Goal: Information Seeking & Learning: Learn about a topic

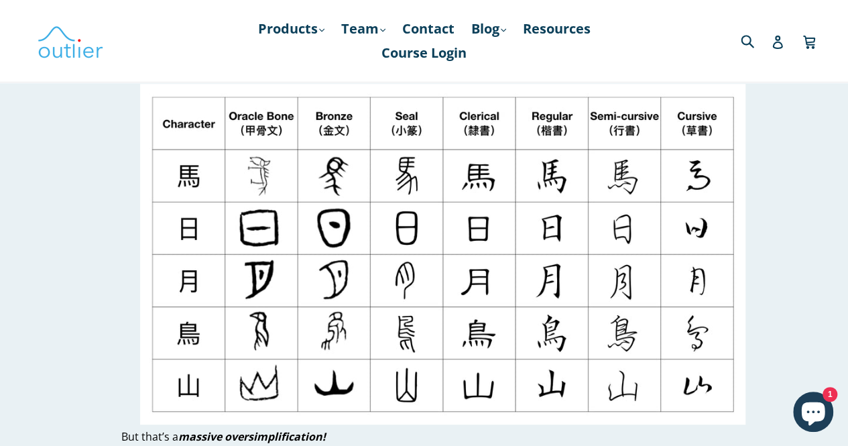
scroll to position [301, 0]
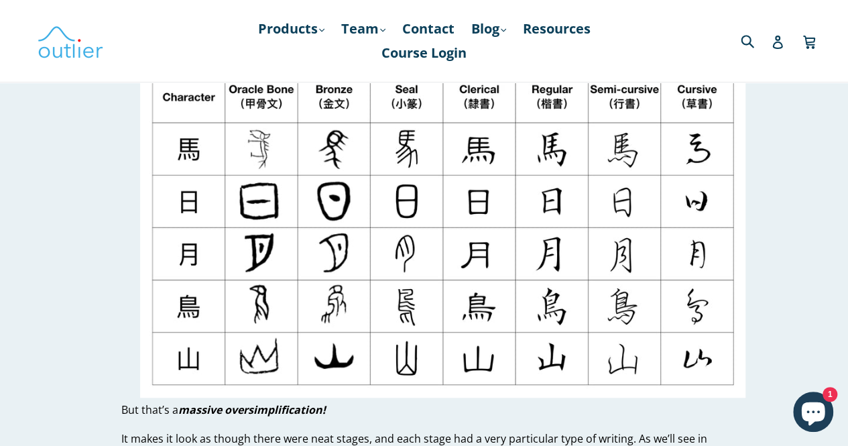
scroll to position [326, 0]
drag, startPoint x: 351, startPoint y: 201, endPoint x: 87, endPoint y: 219, distance: 264.6
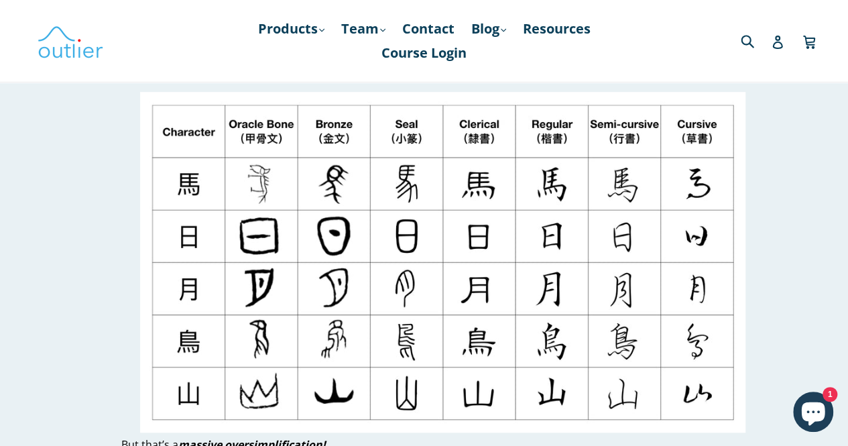
scroll to position [292, 0]
click at [519, 247] on img at bounding box center [442, 261] width 605 height 340
